Goal: Task Accomplishment & Management: Complete application form

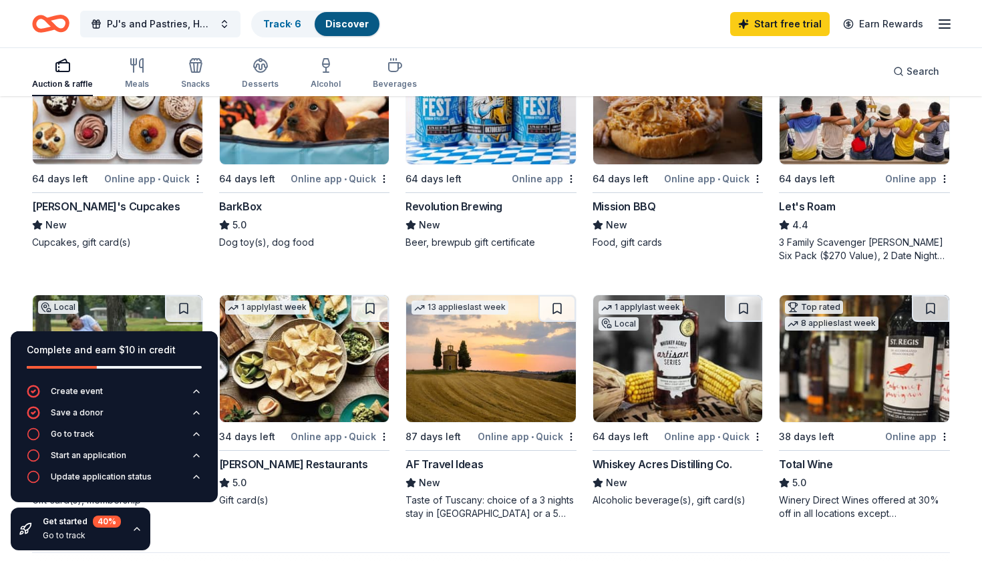
scroll to position [720, 0]
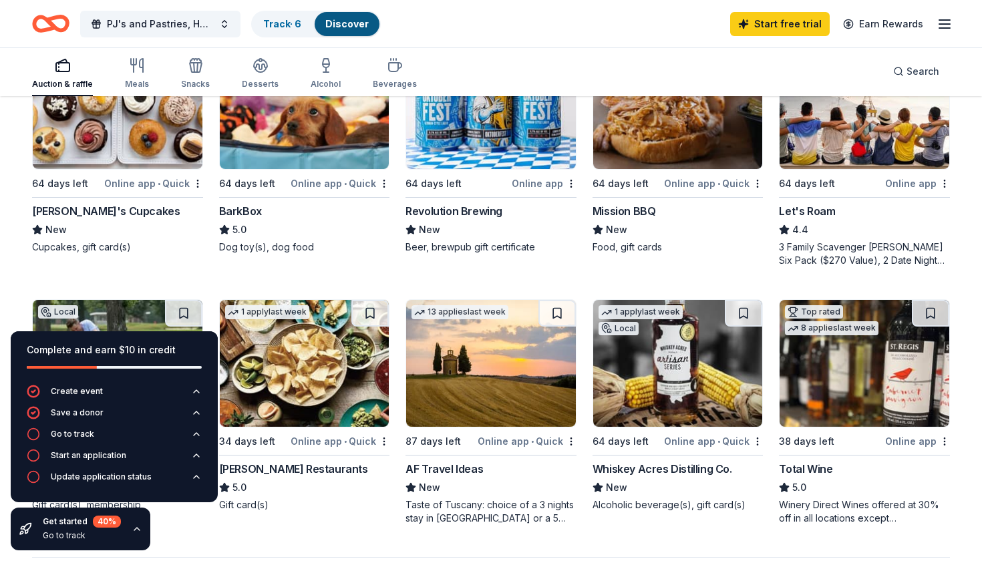
click at [643, 204] on div "Mission BBQ" at bounding box center [624, 211] width 63 height 16
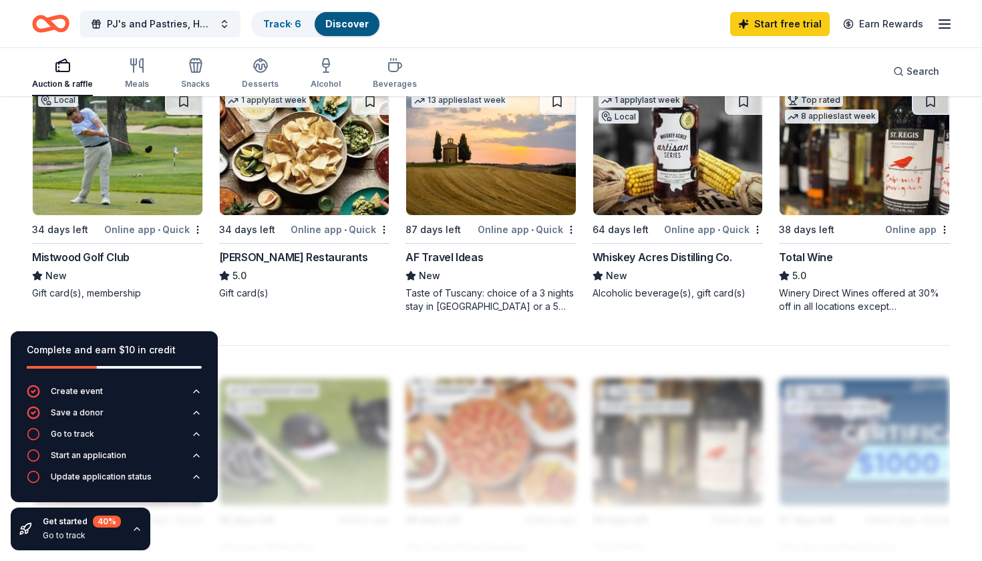
scroll to position [935, 0]
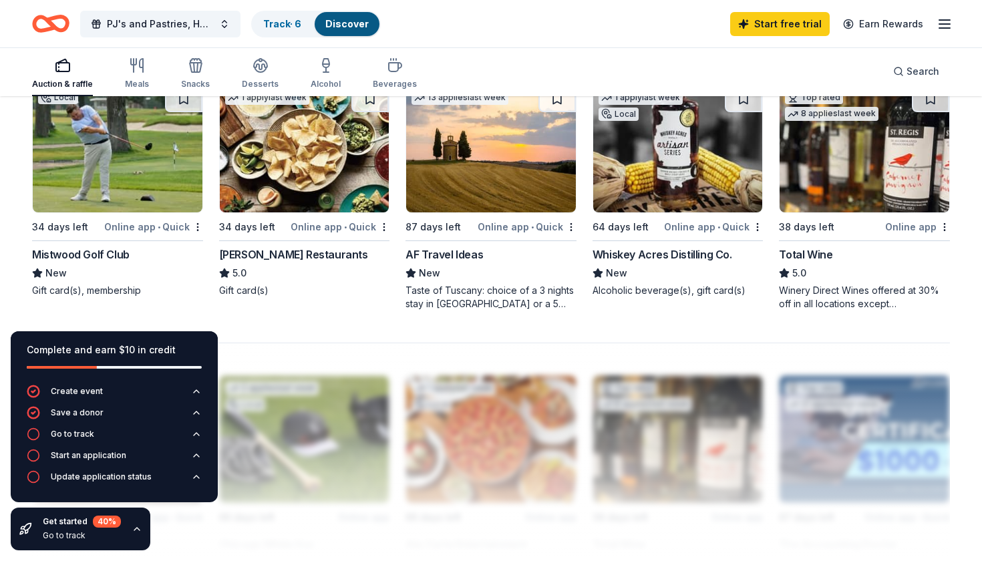
click at [114, 170] on img at bounding box center [118, 149] width 170 height 127
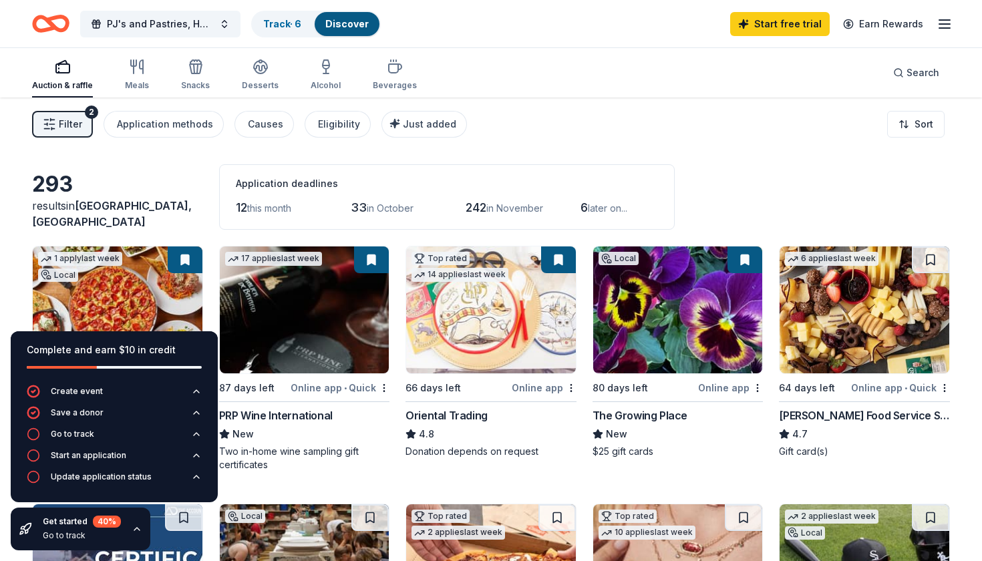
scroll to position [0, 0]
click at [259, 126] on div "Causes" at bounding box center [265, 124] width 35 height 16
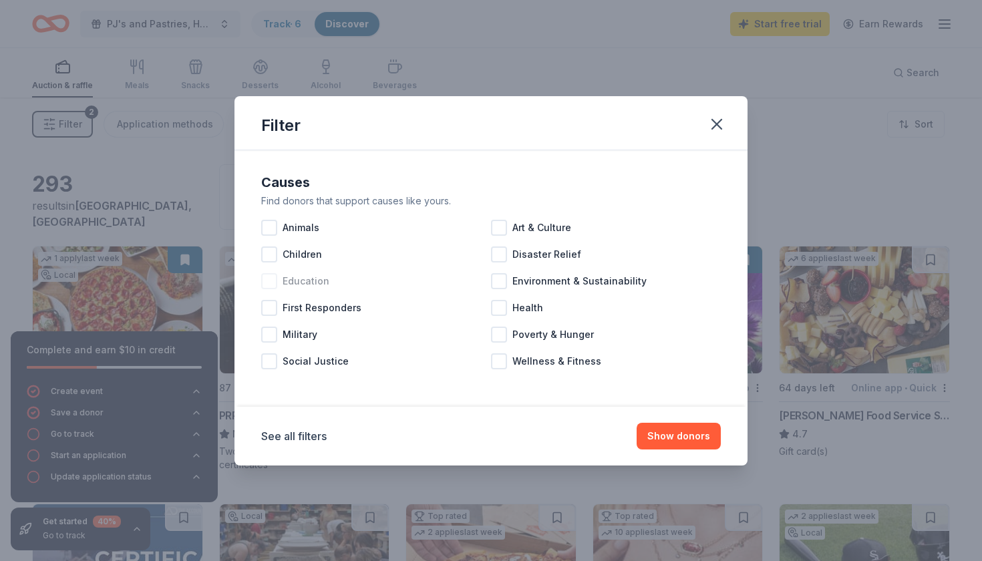
click at [310, 282] on span "Education" at bounding box center [306, 281] width 47 height 16
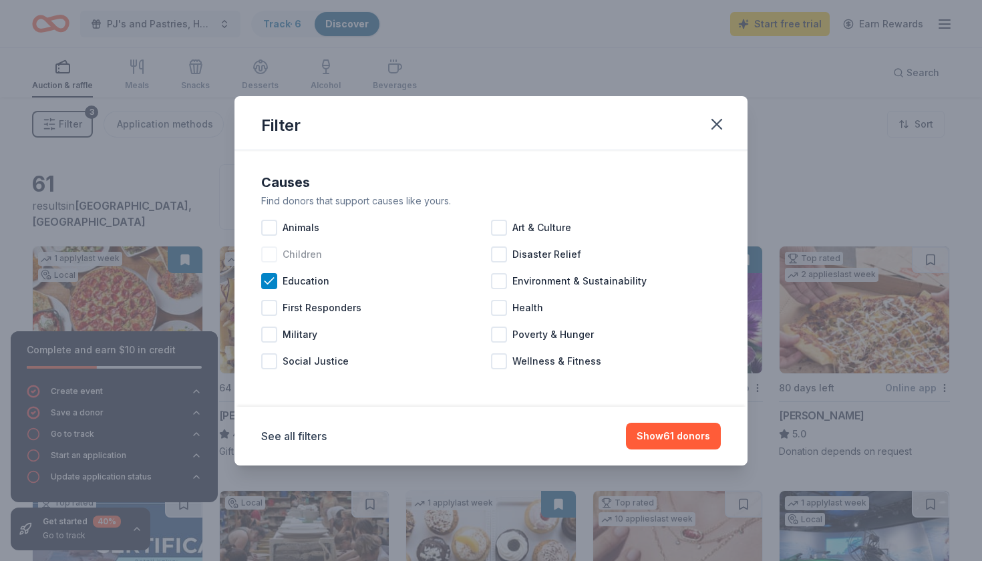
click at [313, 256] on span "Children" at bounding box center [302, 255] width 39 height 16
click at [529, 311] on span "Health" at bounding box center [528, 308] width 31 height 16
click at [682, 434] on button "Show 84 donors" at bounding box center [672, 436] width 98 height 27
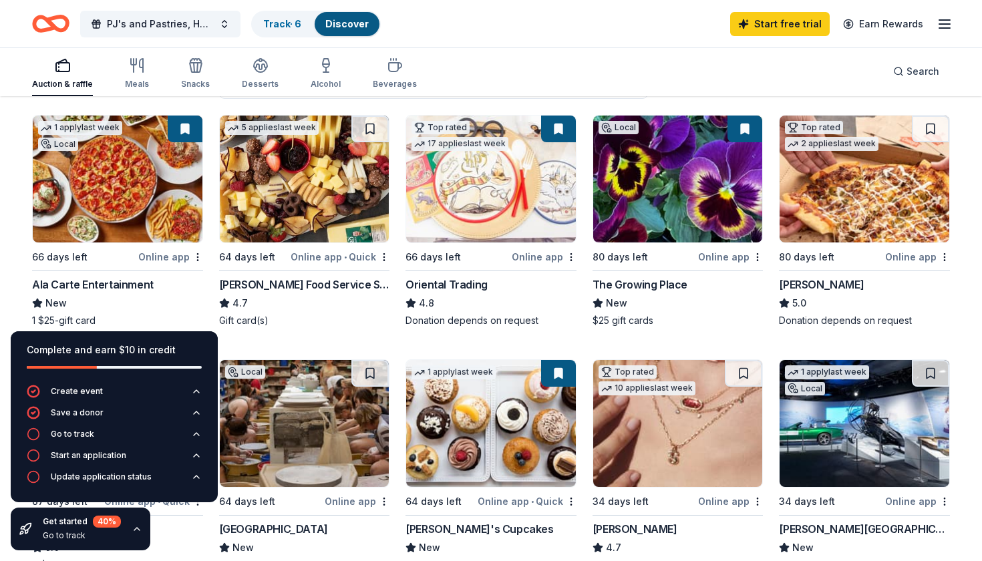
scroll to position [130, 0]
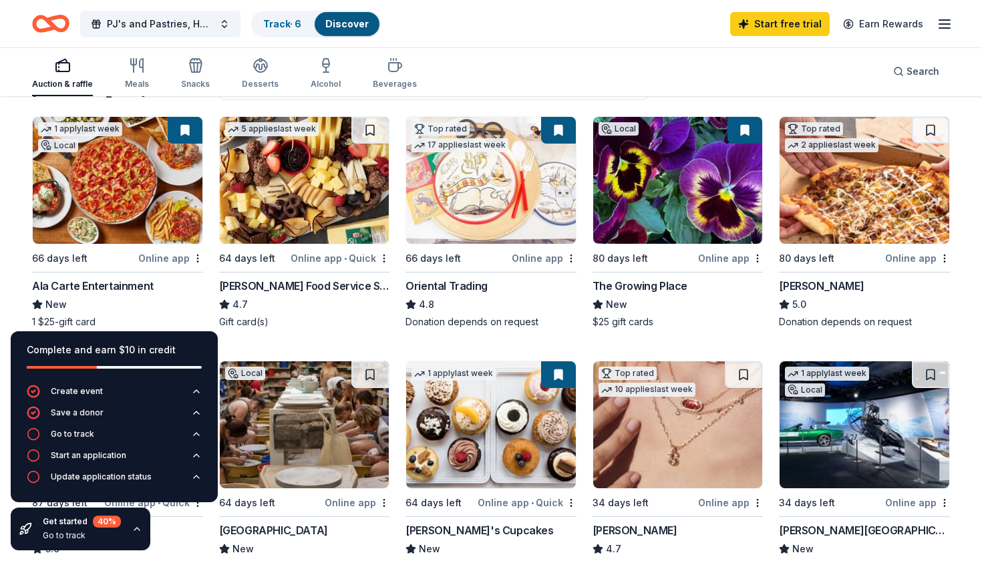
click at [341, 288] on div "Gordon Food Service Store" at bounding box center [304, 286] width 171 height 16
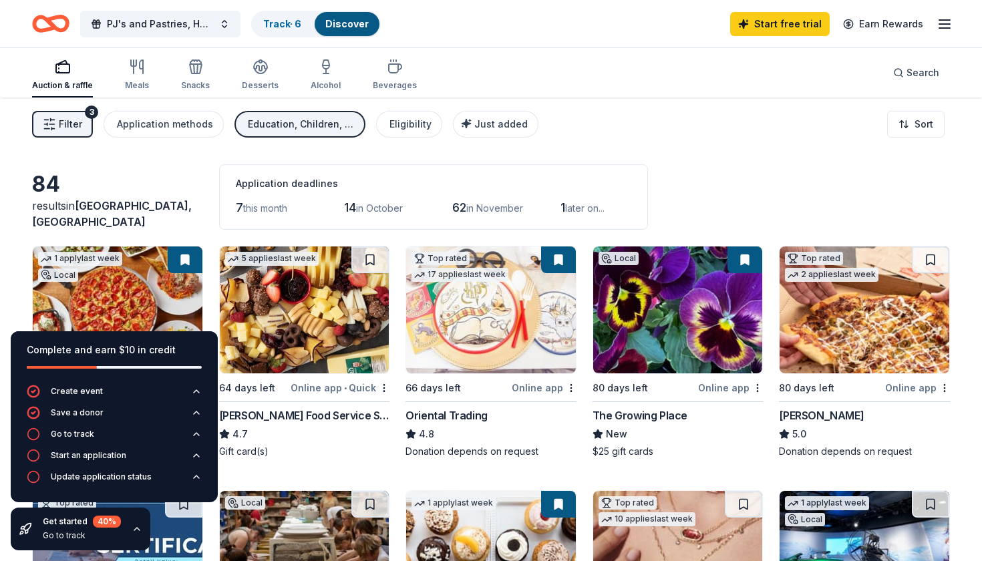
scroll to position [0, 0]
click at [281, 129] on div "Education, Children, Health" at bounding box center [301, 124] width 107 height 16
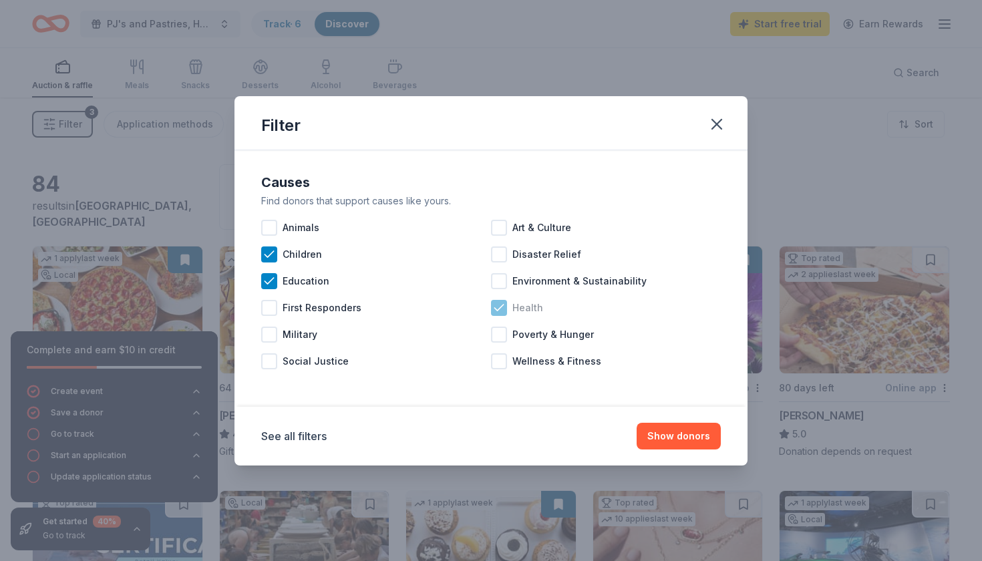
click at [499, 307] on icon at bounding box center [499, 307] width 13 height 13
click at [672, 439] on button "Show 78 donors" at bounding box center [672, 436] width 97 height 27
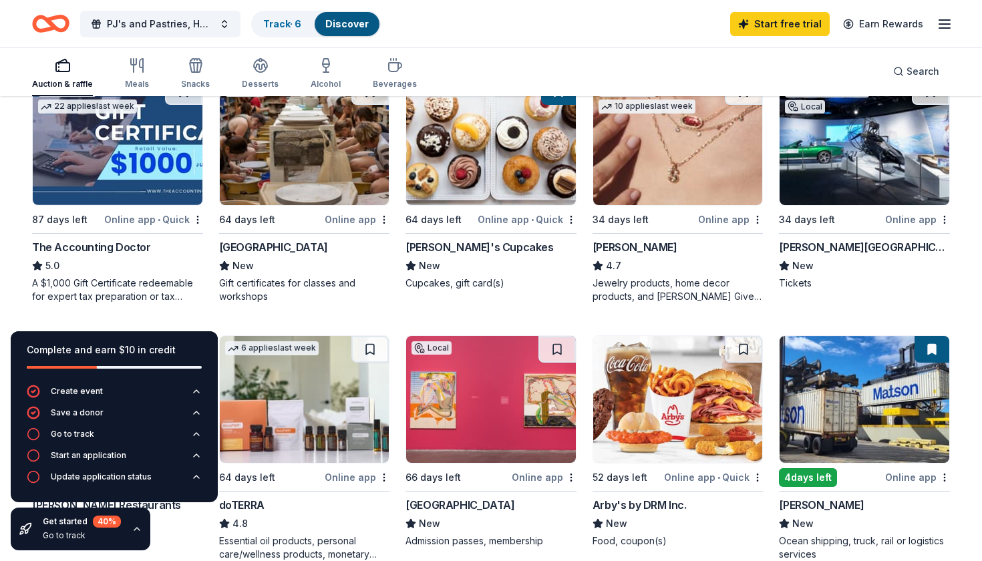
scroll to position [390, 0]
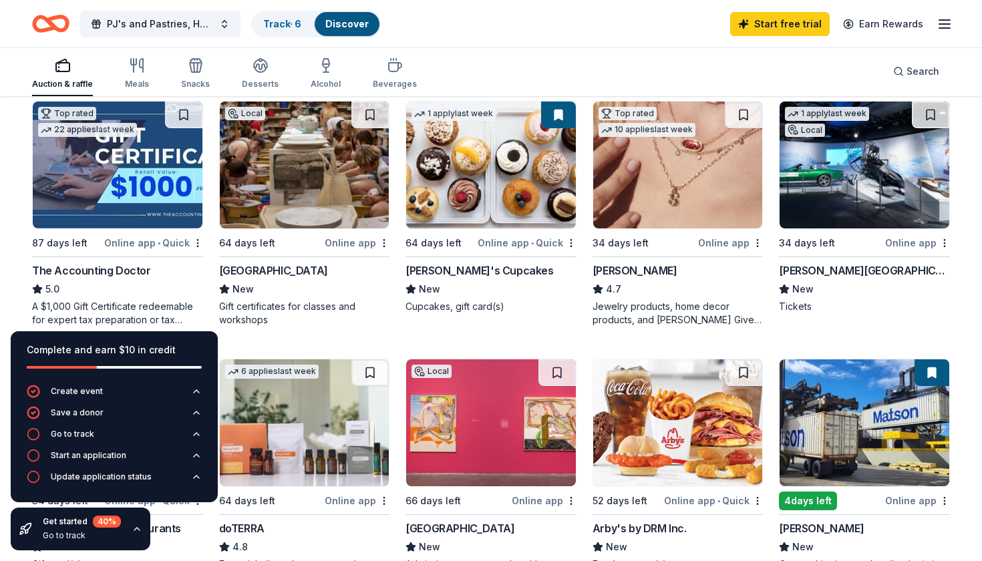
click at [497, 178] on img at bounding box center [491, 165] width 170 height 127
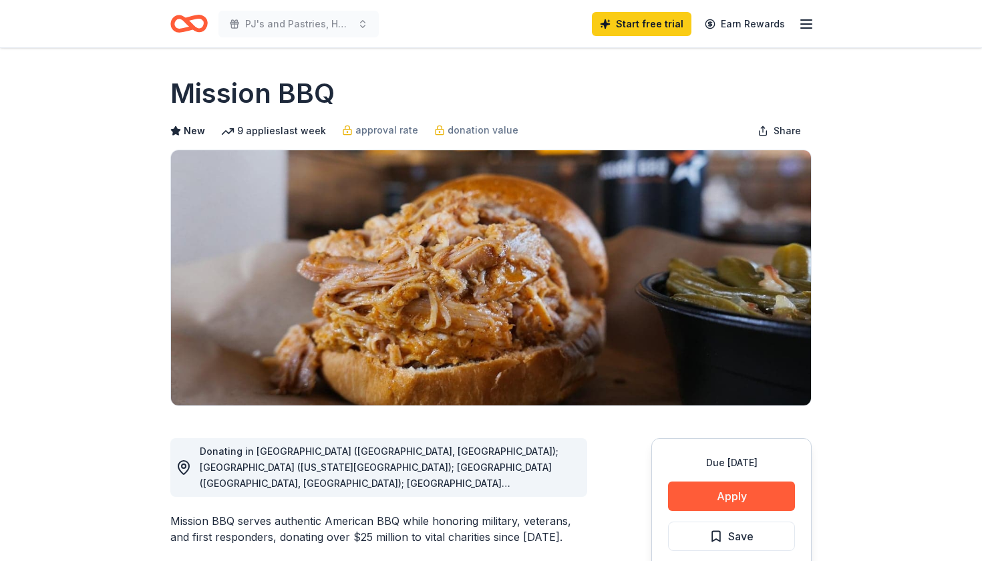
scroll to position [169, 0]
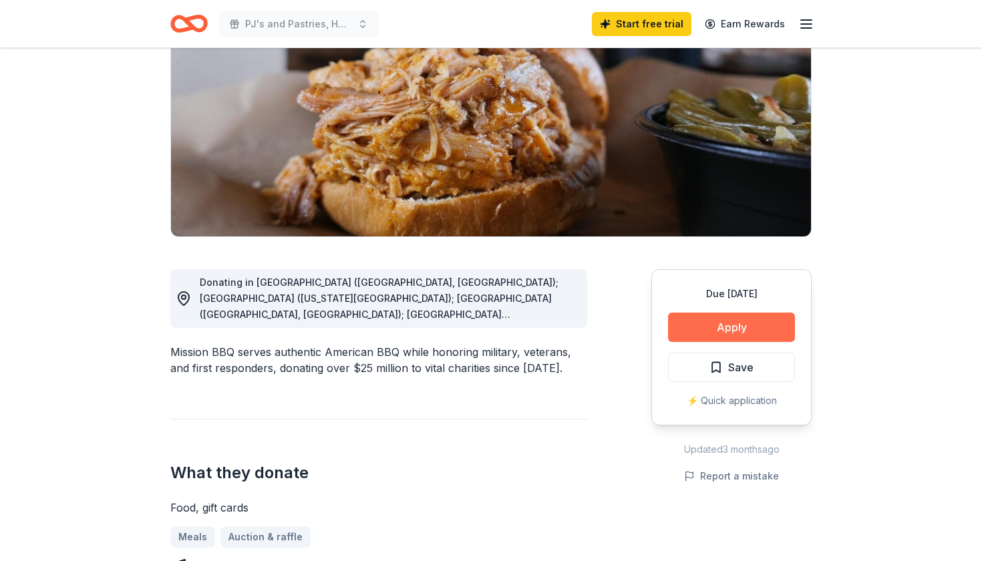
click at [689, 326] on button "Apply" at bounding box center [731, 327] width 127 height 29
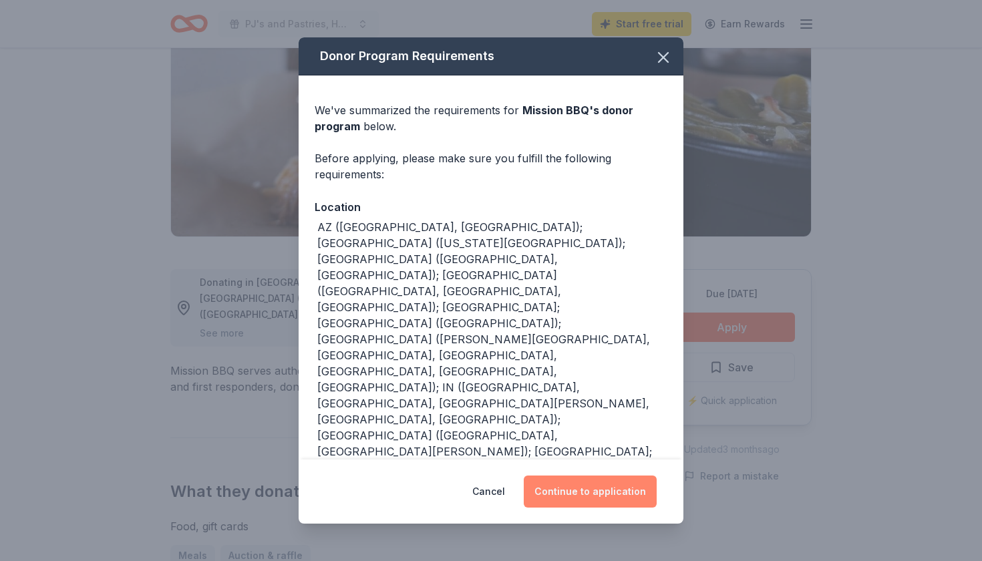
click at [582, 490] on button "Continue to application" at bounding box center [590, 492] width 133 height 32
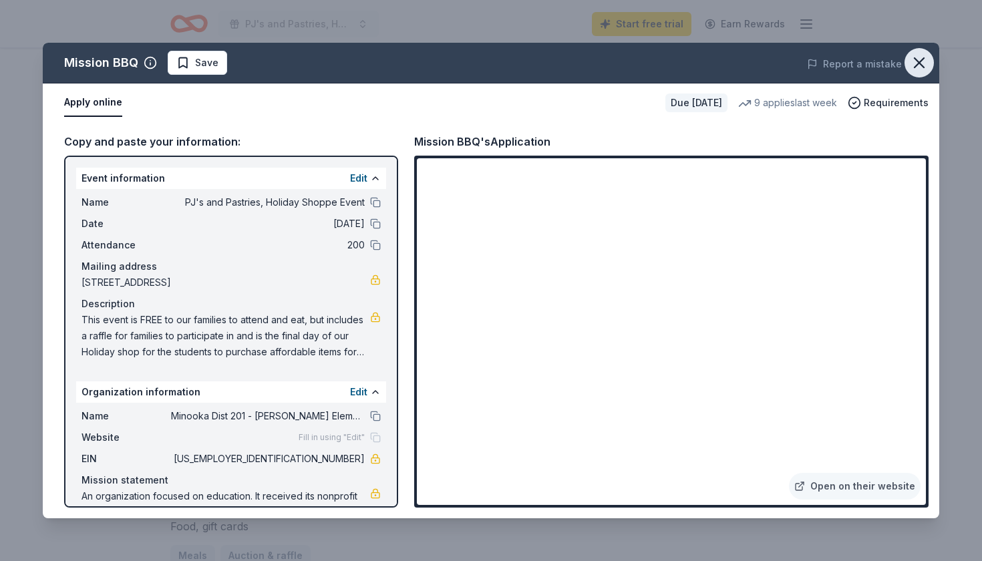
click at [917, 67] on icon "button" at bounding box center [919, 62] width 19 height 19
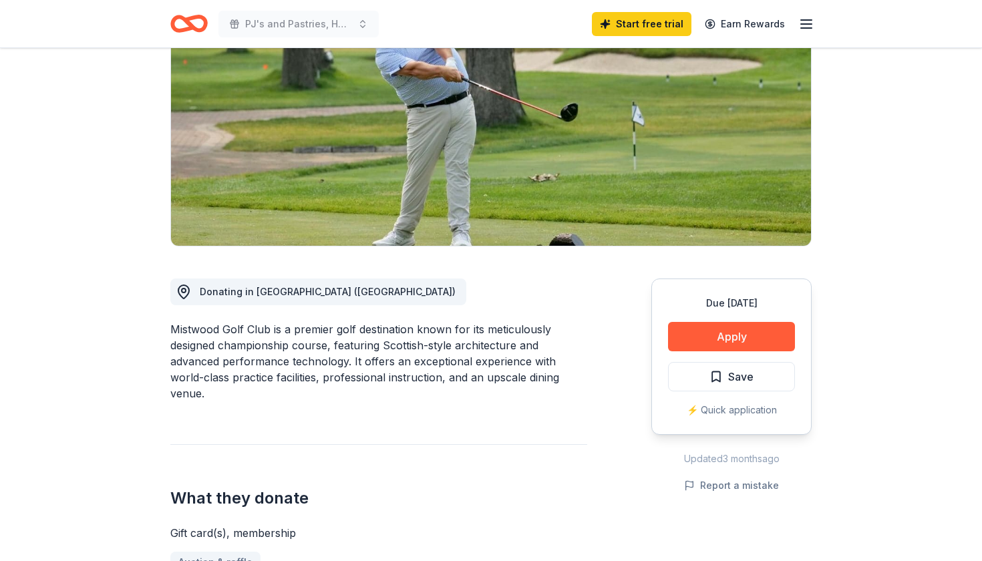
scroll to position [162, 0]
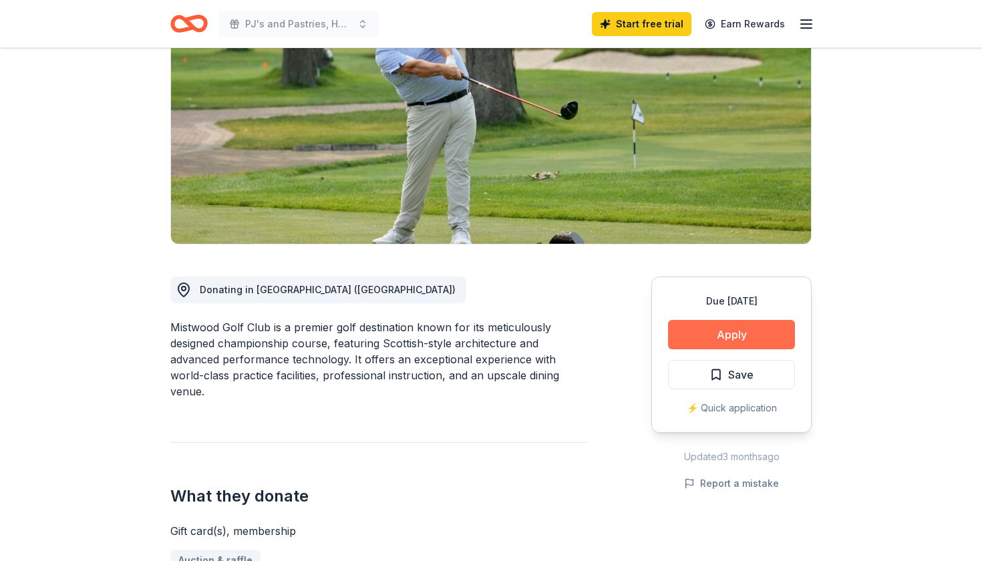
click at [744, 340] on button "Apply" at bounding box center [731, 334] width 127 height 29
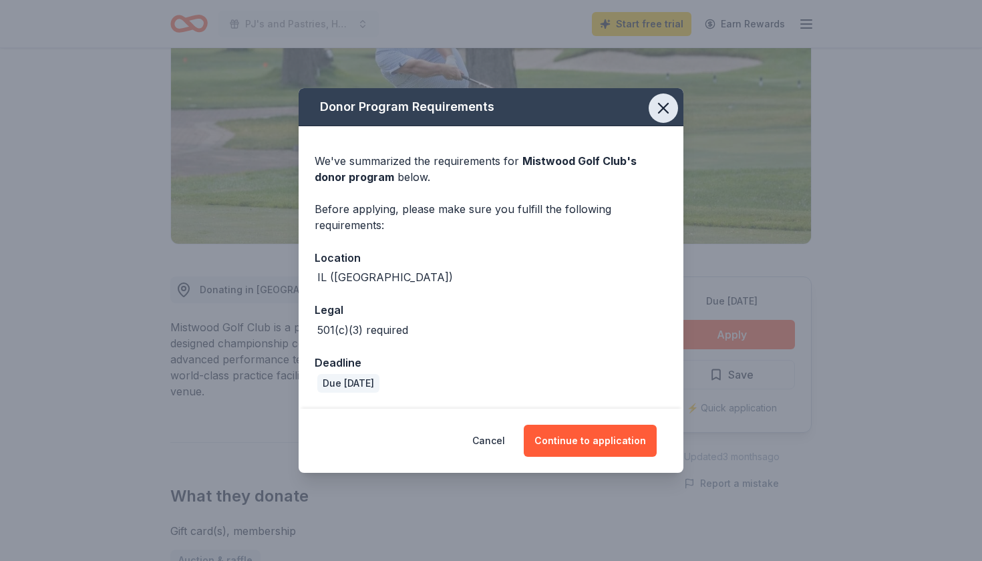
click at [667, 106] on icon "button" at bounding box center [663, 108] width 9 height 9
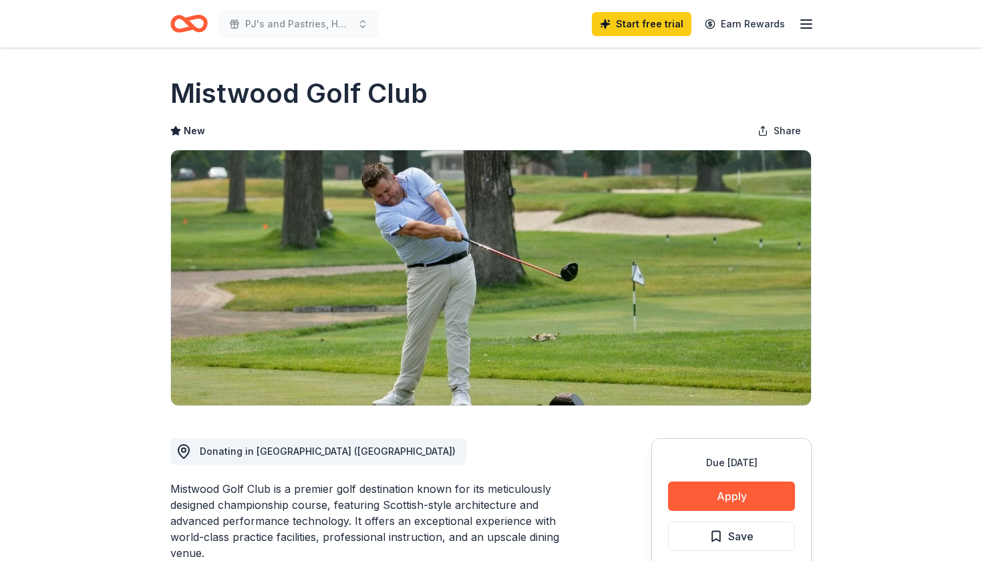
scroll to position [0, 0]
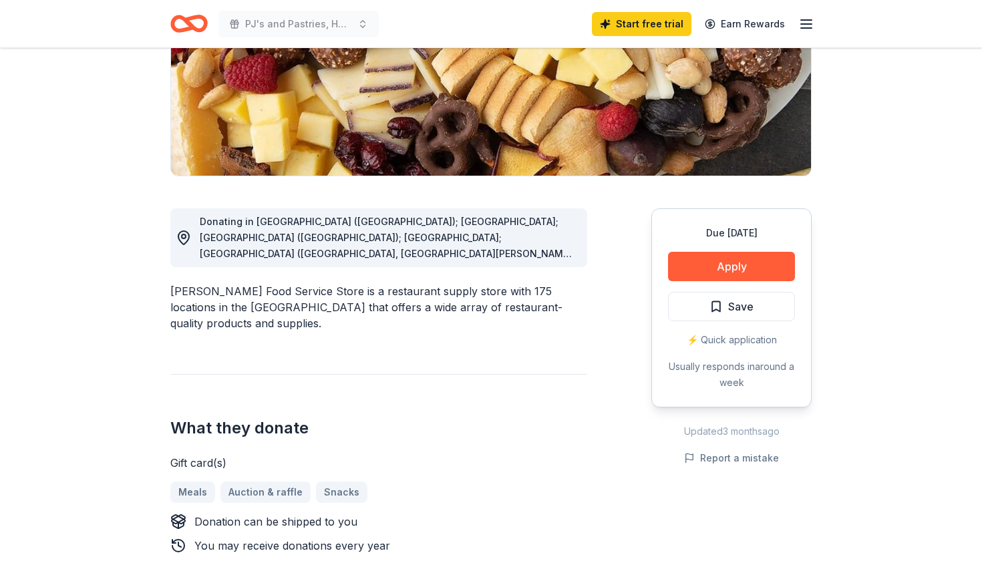
scroll to position [229, 0]
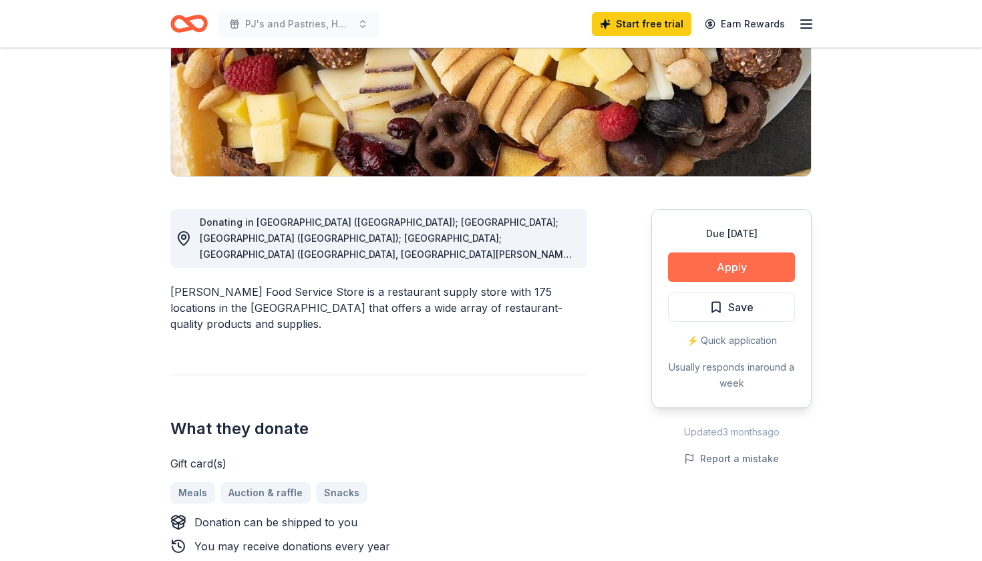
click at [723, 270] on button "Apply" at bounding box center [731, 267] width 127 height 29
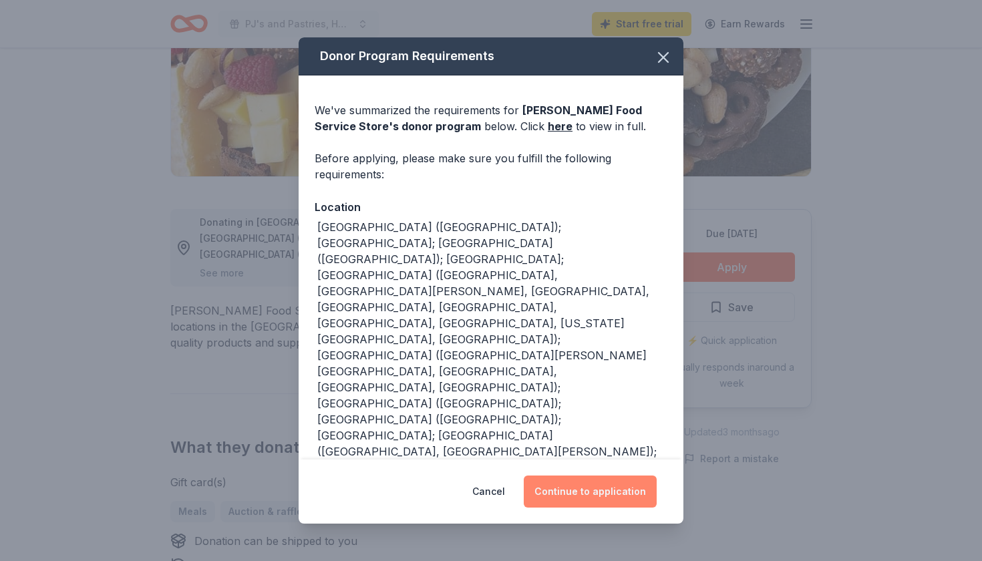
click at [599, 491] on button "Continue to application" at bounding box center [590, 492] width 133 height 32
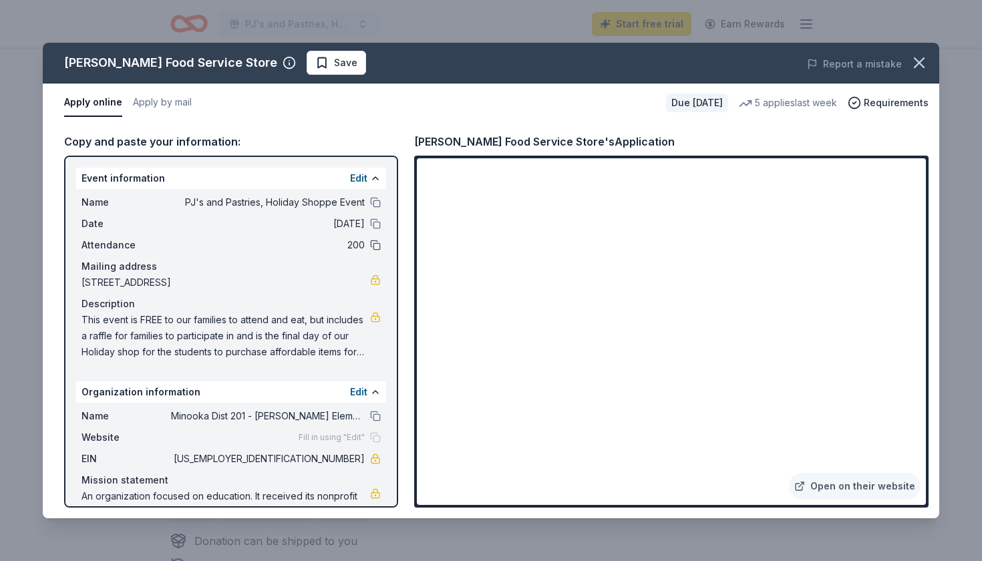
click at [374, 245] on button at bounding box center [375, 245] width 11 height 11
click at [922, 58] on icon "button" at bounding box center [919, 62] width 19 height 19
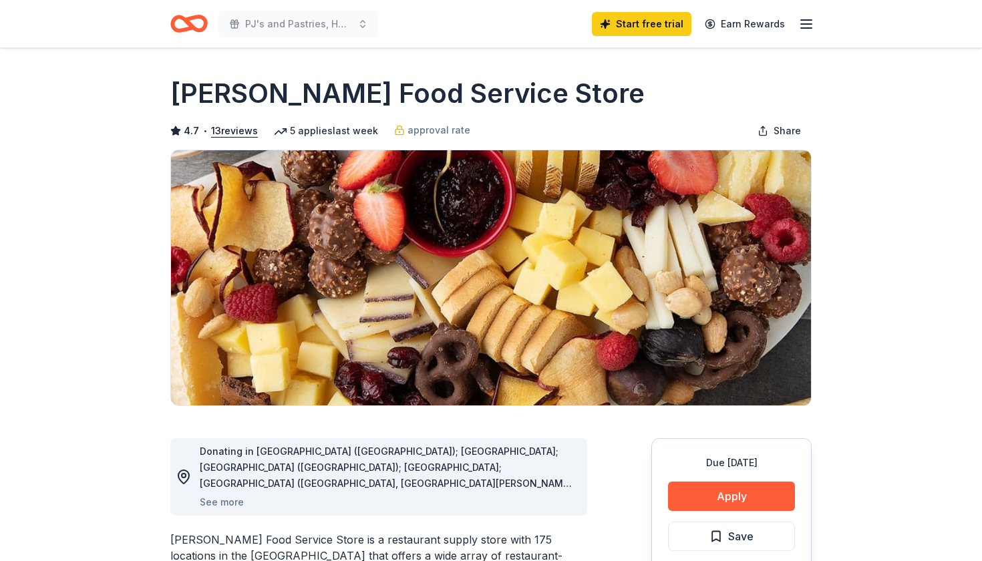
scroll to position [0, 0]
